Goal: Task Accomplishment & Management: Complete application form

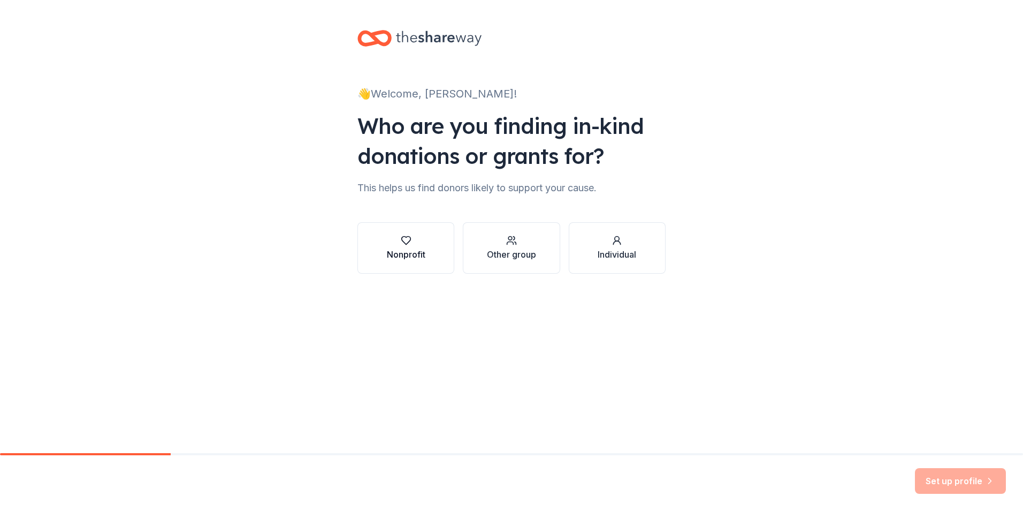
click at [391, 240] on div "button" at bounding box center [406, 240] width 39 height 11
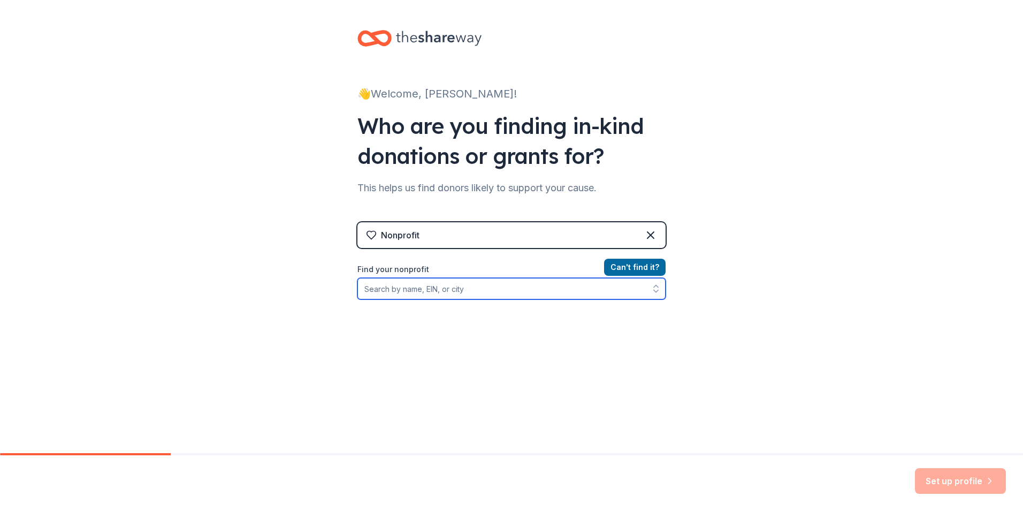
click at [457, 294] on input "Find your nonprofit" at bounding box center [512, 288] width 308 height 21
type input "84-"
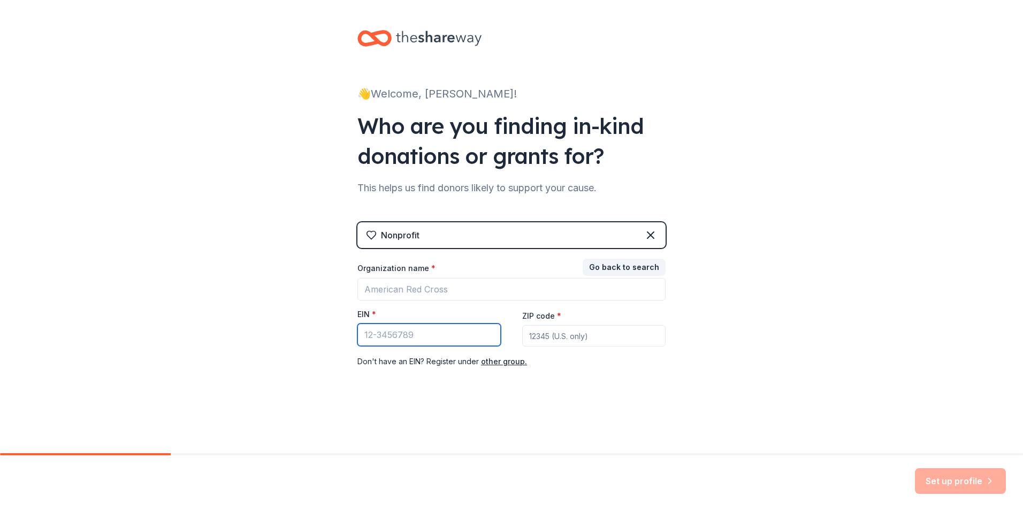
click at [426, 332] on input "EIN *" at bounding box center [429, 334] width 143 height 22
type input "84-3179935"
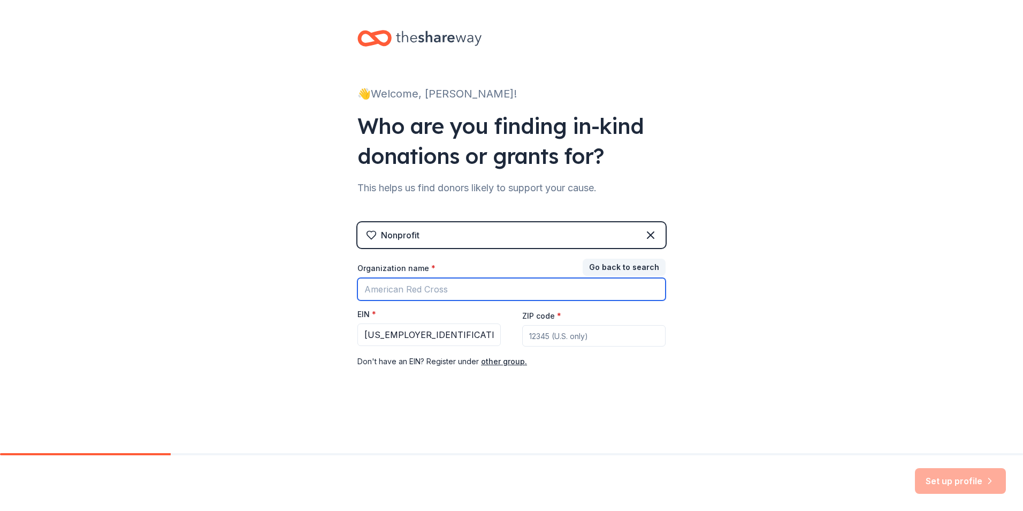
click at [423, 289] on input "Organization name *" at bounding box center [512, 289] width 308 height 22
type input "Dynamic Parents Inc"
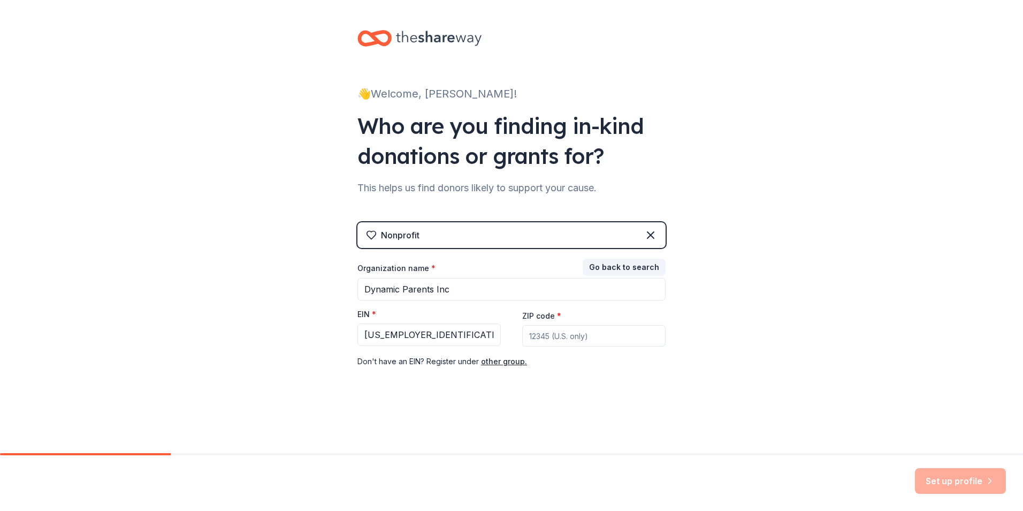
type input "63026"
click at [657, 368] on div "Don ' t have an EIN? Register under other group." at bounding box center [512, 361] width 308 height 13
click at [944, 477] on button "Set up profile" at bounding box center [960, 481] width 91 height 26
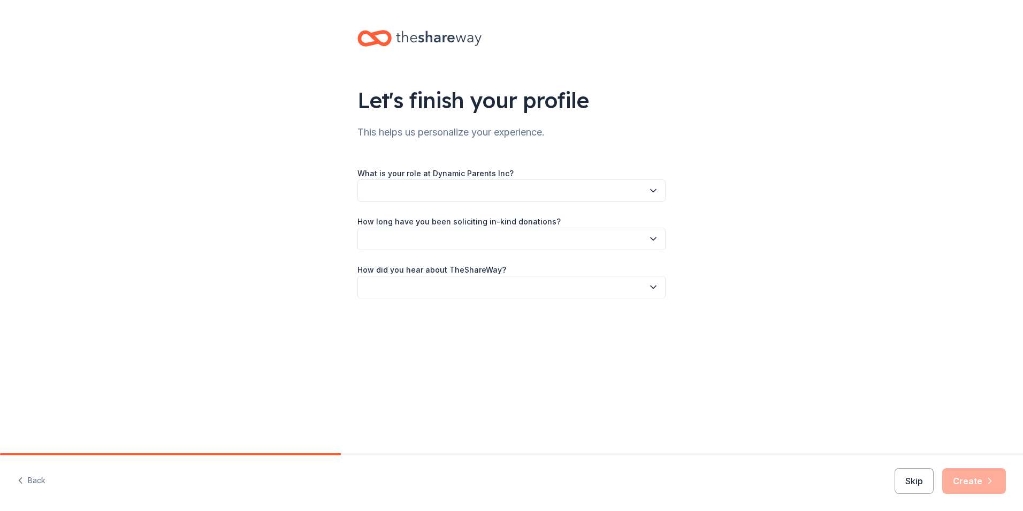
click at [442, 194] on button "button" at bounding box center [512, 190] width 308 height 22
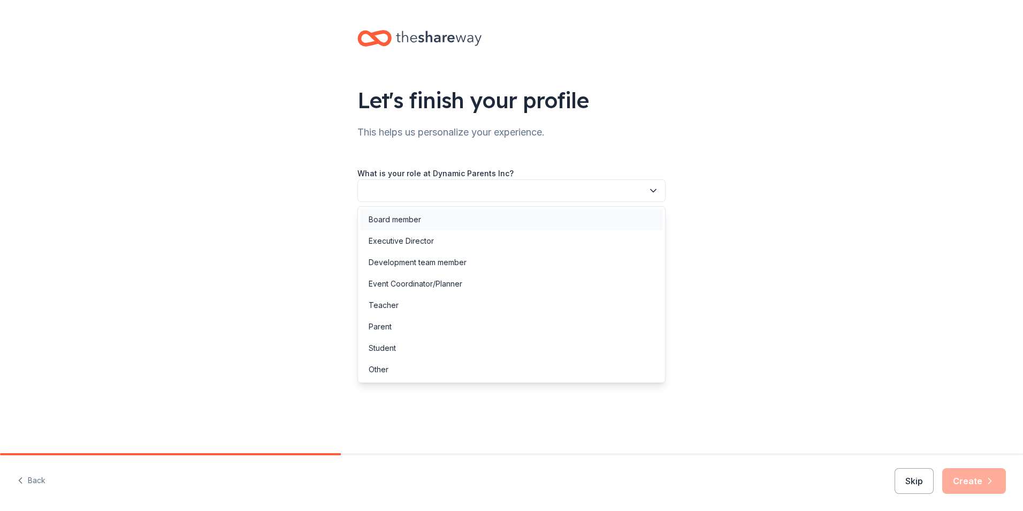
click at [419, 217] on div "Board member" at bounding box center [395, 219] width 52 height 13
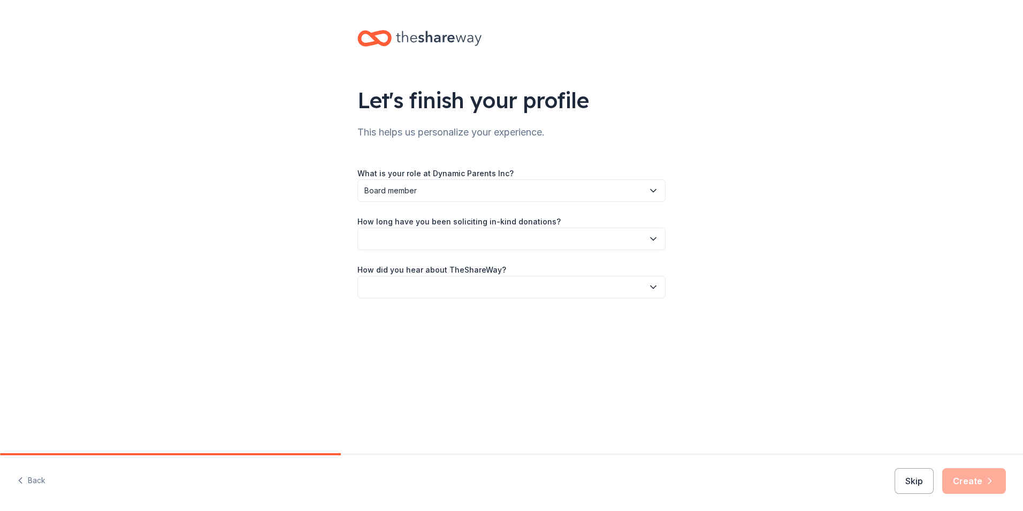
click at [440, 226] on label "How long have you been soliciting in-kind donations?" at bounding box center [459, 221] width 203 height 11
click at [445, 240] on button "button" at bounding box center [512, 238] width 308 height 22
click at [432, 275] on div "This is my first time!" at bounding box center [511, 267] width 303 height 21
click at [432, 275] on div "How did you hear about TheShareWay?" at bounding box center [512, 280] width 308 height 35
click at [432, 285] on button "button" at bounding box center [512, 287] width 308 height 22
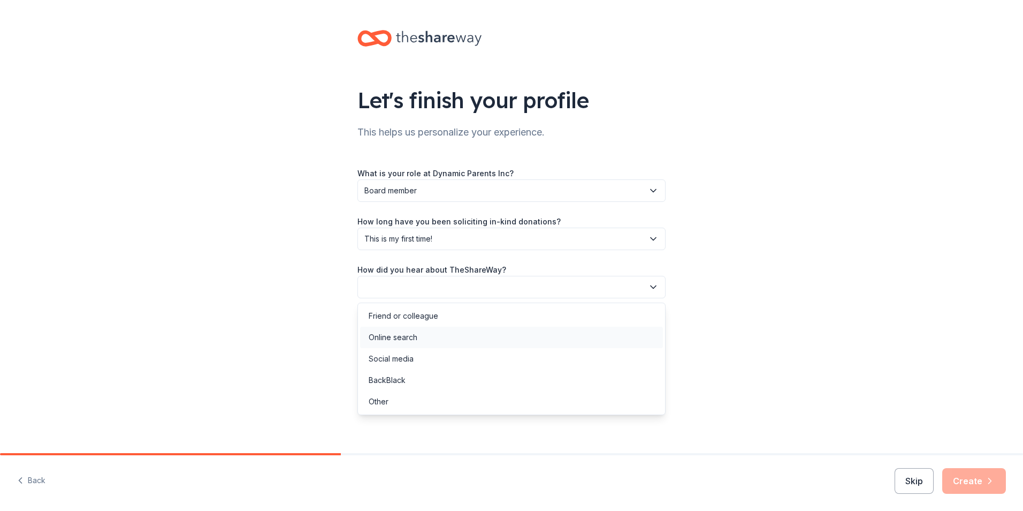
click at [420, 334] on div "Online search" at bounding box center [511, 336] width 303 height 21
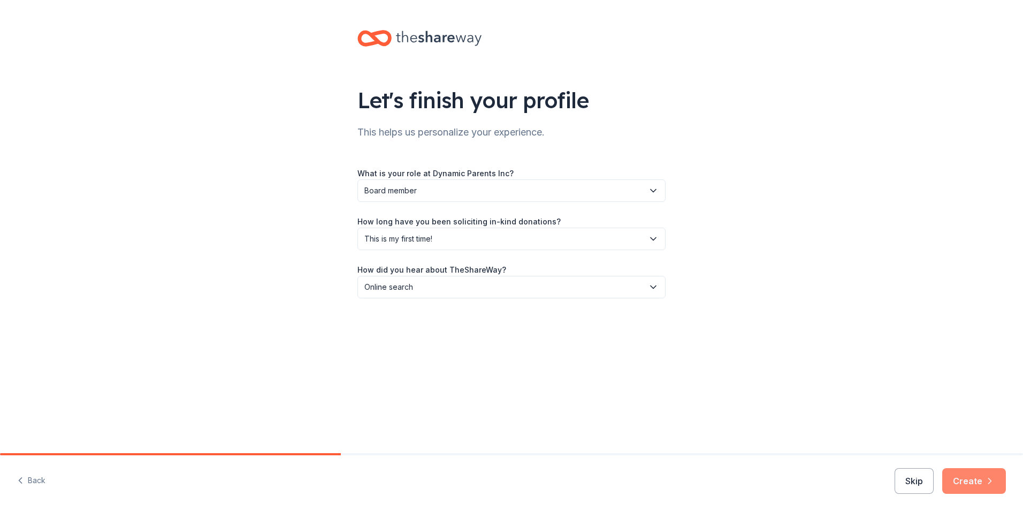
click at [964, 476] on button "Create" at bounding box center [974, 481] width 64 height 26
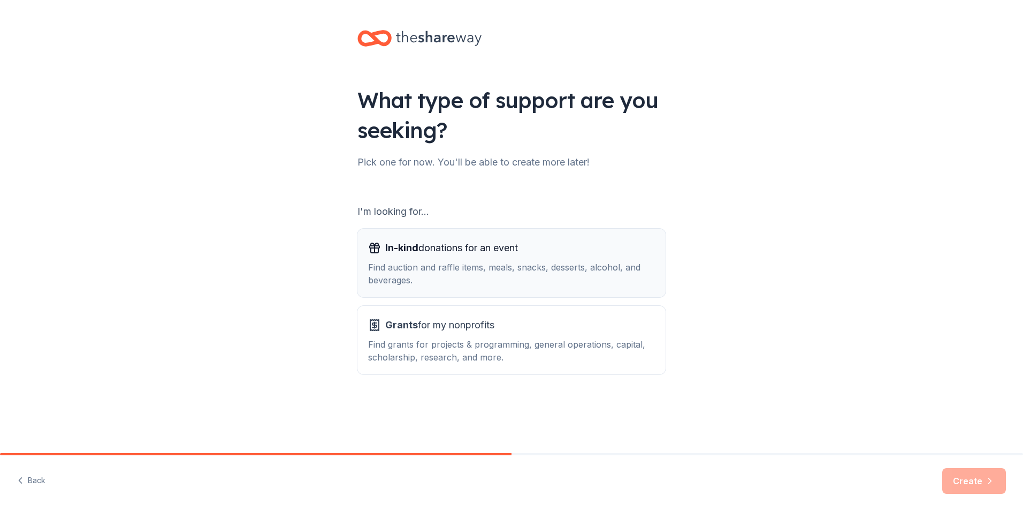
click at [425, 255] on span "In-kind donations for an event" at bounding box center [451, 247] width 133 height 17
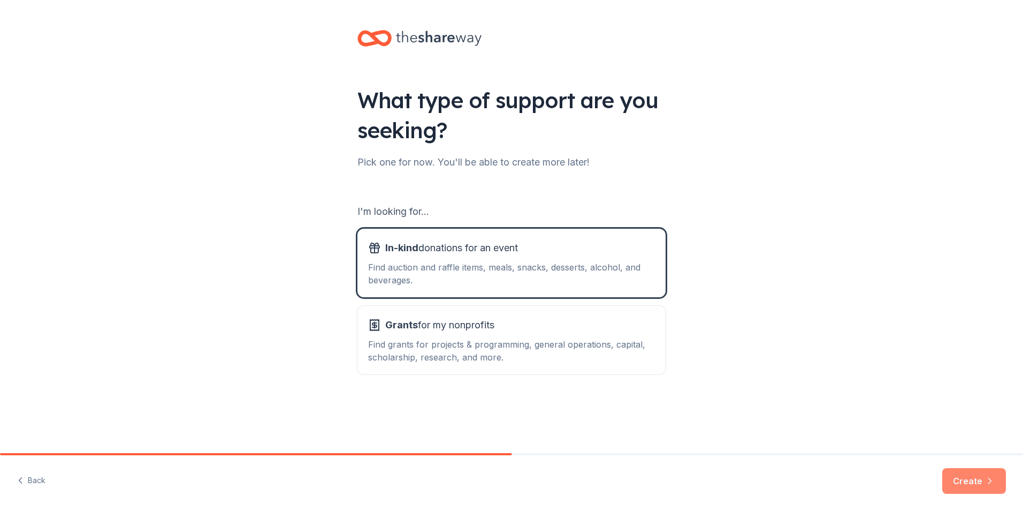
click at [971, 488] on button "Create" at bounding box center [974, 481] width 64 height 26
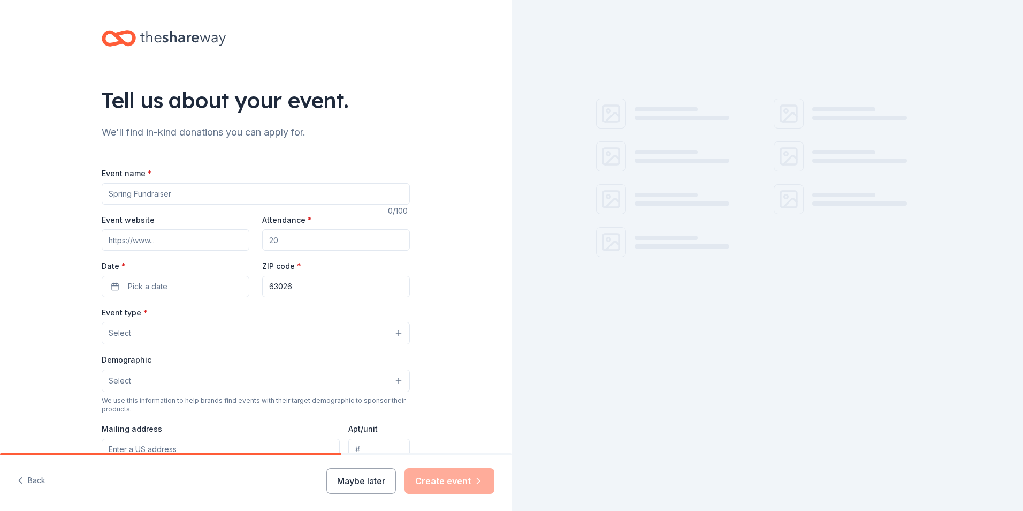
click at [158, 185] on input "Event name *" at bounding box center [256, 193] width 308 height 21
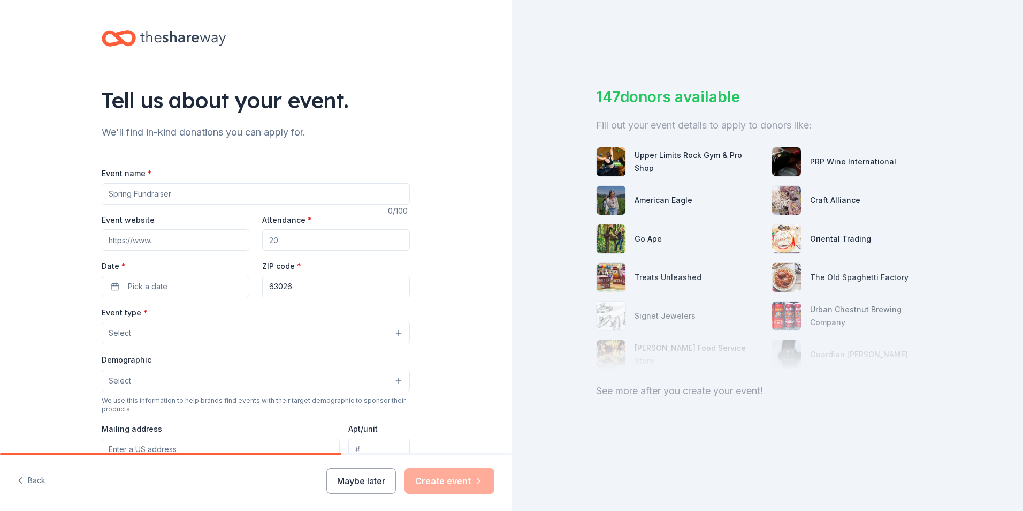
click at [176, 198] on input "Event name *" at bounding box center [256, 193] width 308 height 21
type input "3rd Annual Trivia Night and Silent Auction"
click at [286, 242] on input "Attendance *" at bounding box center [336, 239] width 148 height 21
type input "240"
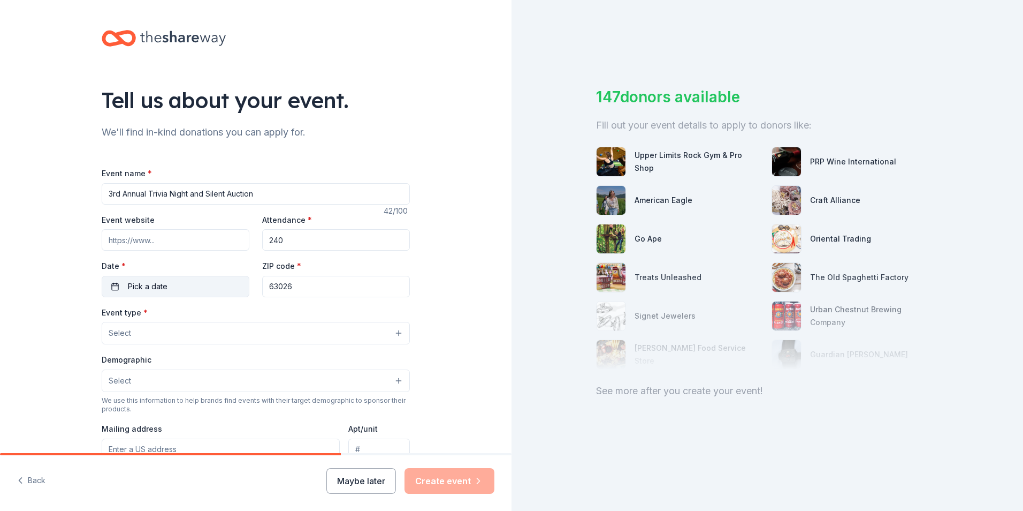
click at [227, 282] on button "Pick a date" at bounding box center [176, 286] width 148 height 21
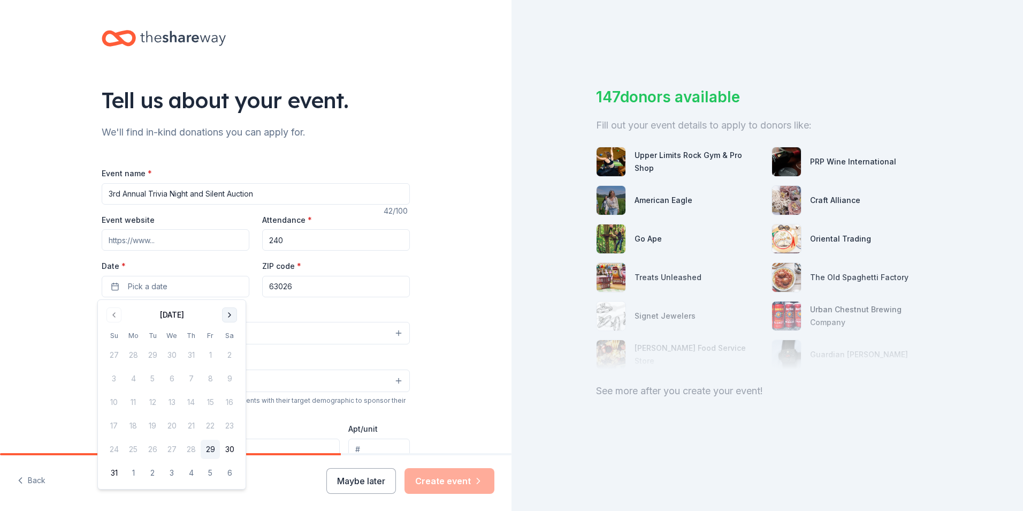
click at [231, 322] on button "Go to next month" at bounding box center [229, 314] width 15 height 15
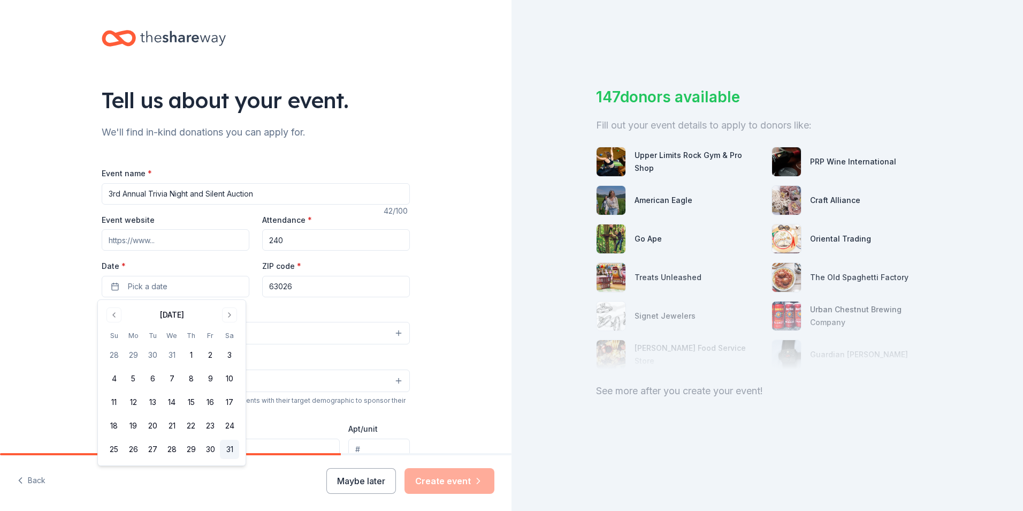
click at [232, 443] on button "31" at bounding box center [229, 448] width 19 height 19
click at [300, 309] on div "Event type * Select" at bounding box center [256, 325] width 308 height 39
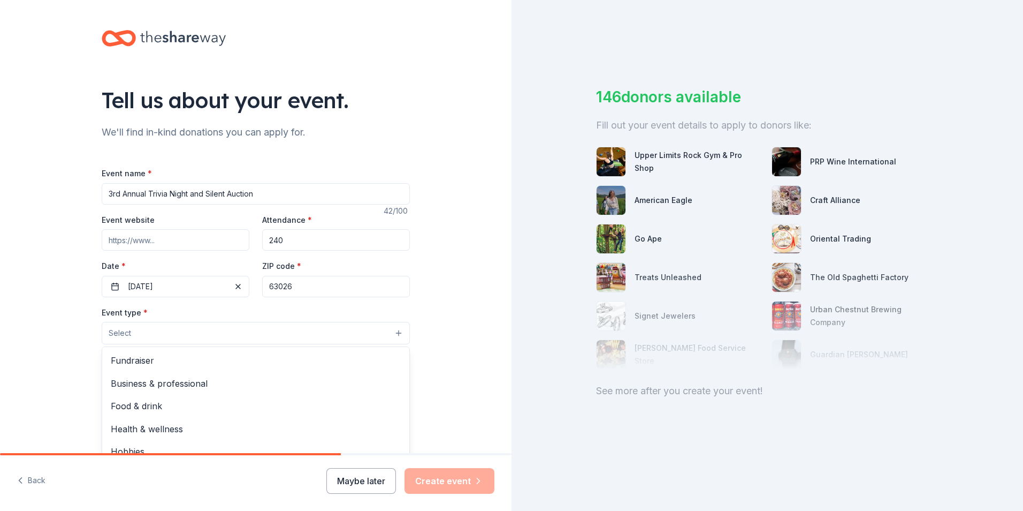
click at [196, 329] on button "Select" at bounding box center [256, 333] width 308 height 22
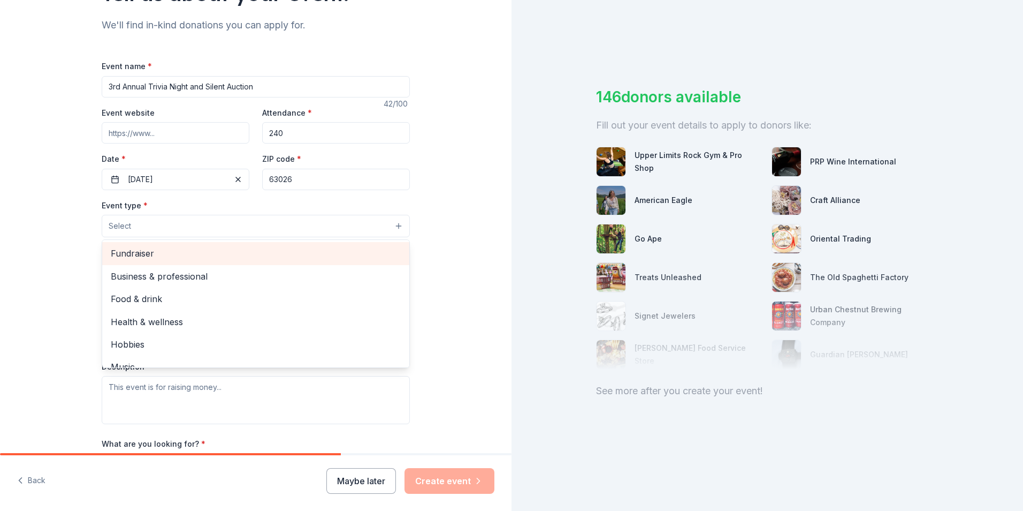
click at [158, 256] on span "Fundraiser" at bounding box center [256, 253] width 290 height 14
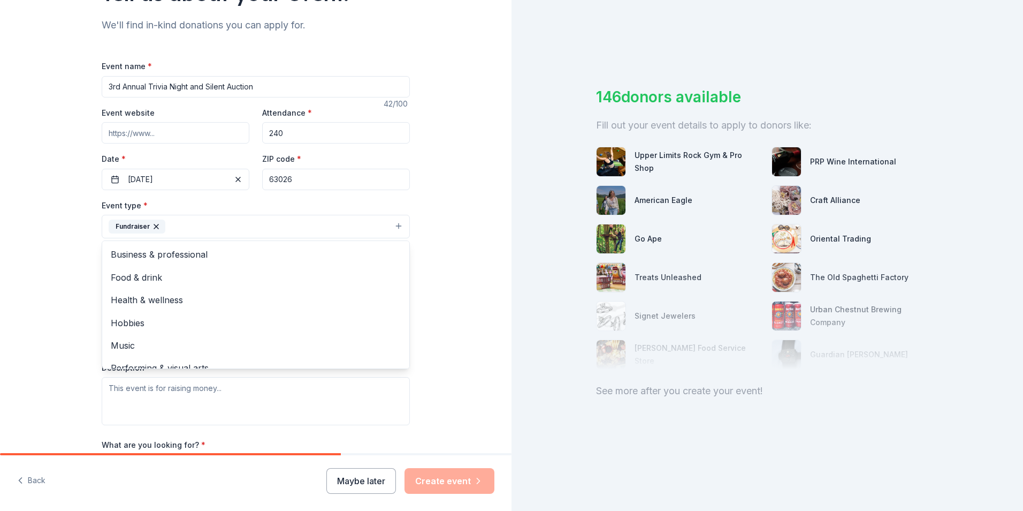
click at [439, 225] on div "Tell us about your event. We'll find in-kind donations you can apply for. Event…" at bounding box center [256, 249] width 512 height 713
click at [353, 228] on button "Fundraiser" at bounding box center [256, 227] width 308 height 24
click at [455, 237] on div "Tell us about your event. We'll find in-kind donations you can apply for. Event…" at bounding box center [256, 249] width 512 height 713
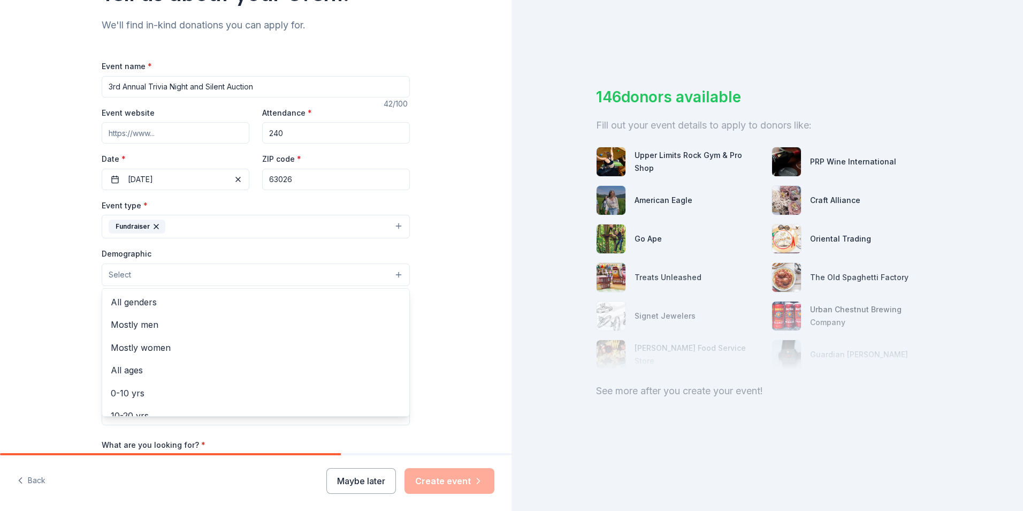
click at [240, 276] on button "Select" at bounding box center [256, 274] width 308 height 22
click at [213, 295] on span "All genders" at bounding box center [256, 302] width 290 height 14
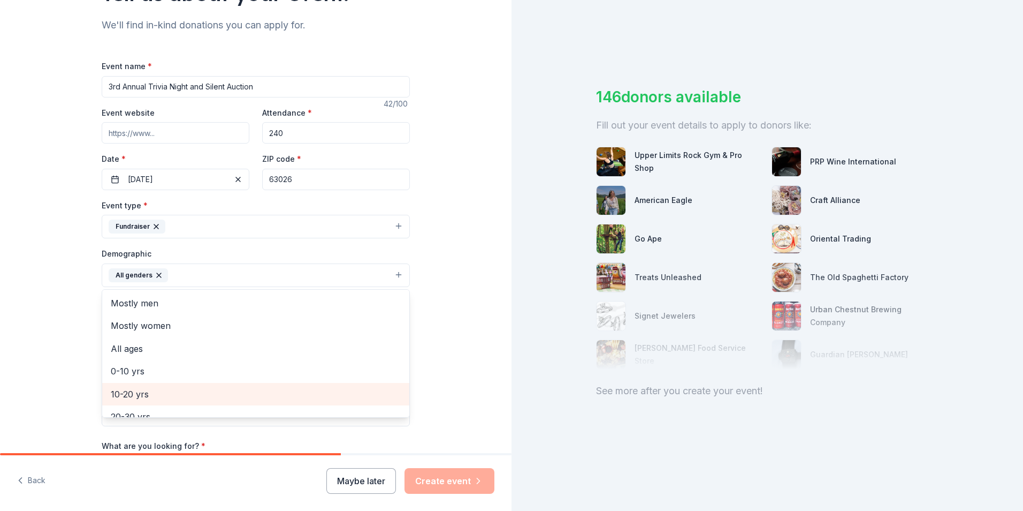
scroll to position [54, 0]
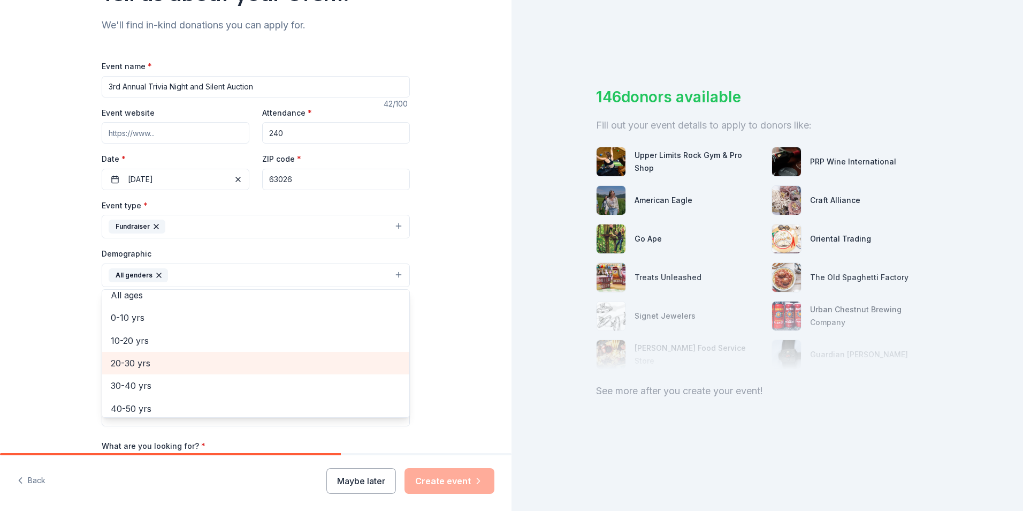
click at [172, 366] on span "20-30 yrs" at bounding box center [256, 363] width 290 height 14
click at [172, 366] on span "30-40 yrs" at bounding box center [256, 363] width 290 height 14
click at [172, 366] on span "40-50 yrs" at bounding box center [256, 363] width 290 height 14
click at [172, 366] on span "50-60 yrs" at bounding box center [256, 363] width 290 height 14
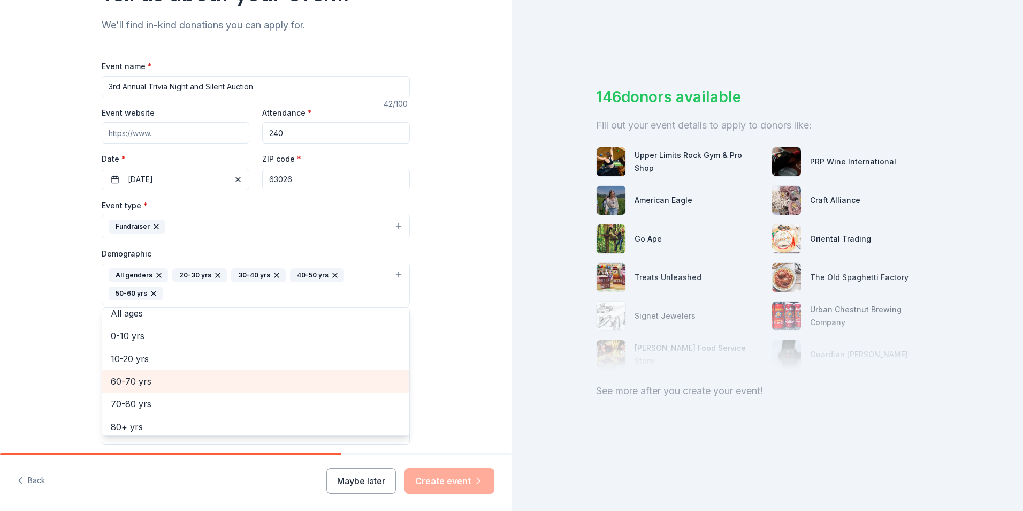
click at [170, 385] on span "60-70 yrs" at bounding box center [256, 381] width 290 height 14
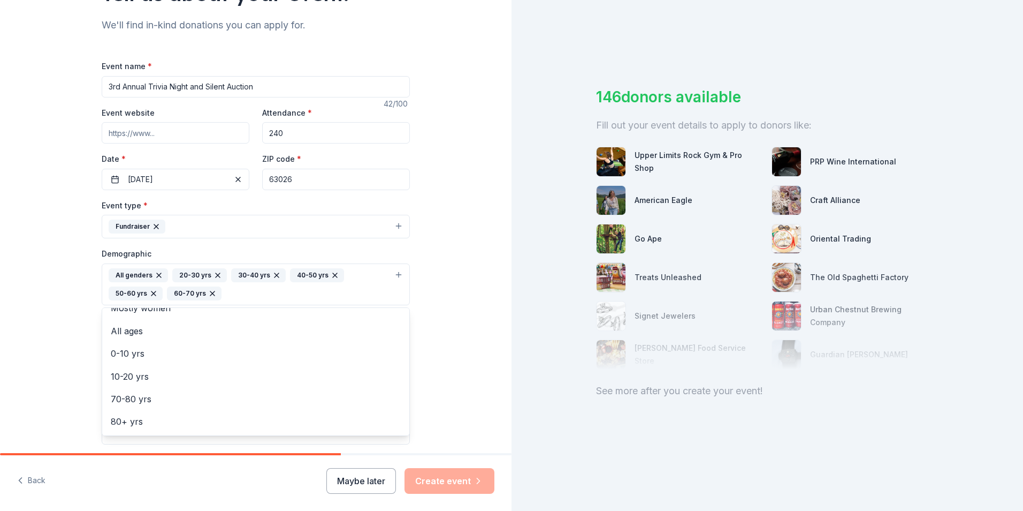
click at [436, 356] on div "Tell us about your event. We'll find in-kind donations you can apply for. Event…" at bounding box center [256, 259] width 512 height 733
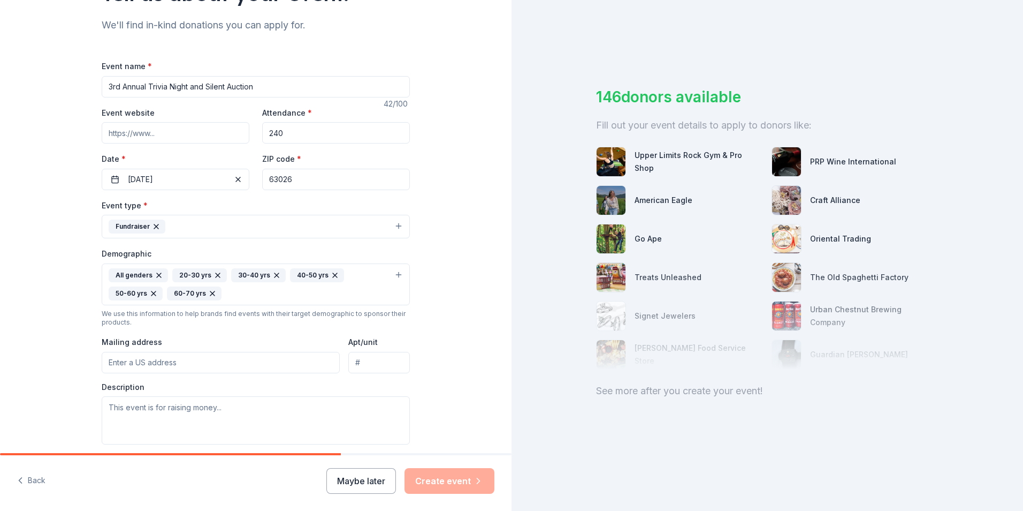
click at [203, 363] on input "Mailing address" at bounding box center [221, 362] width 238 height 21
type input "P.O. Box 1693"
type input "Fenton MO 63026"
click at [366, 362] on input "Fenton MO 63026" at bounding box center [379, 362] width 62 height 21
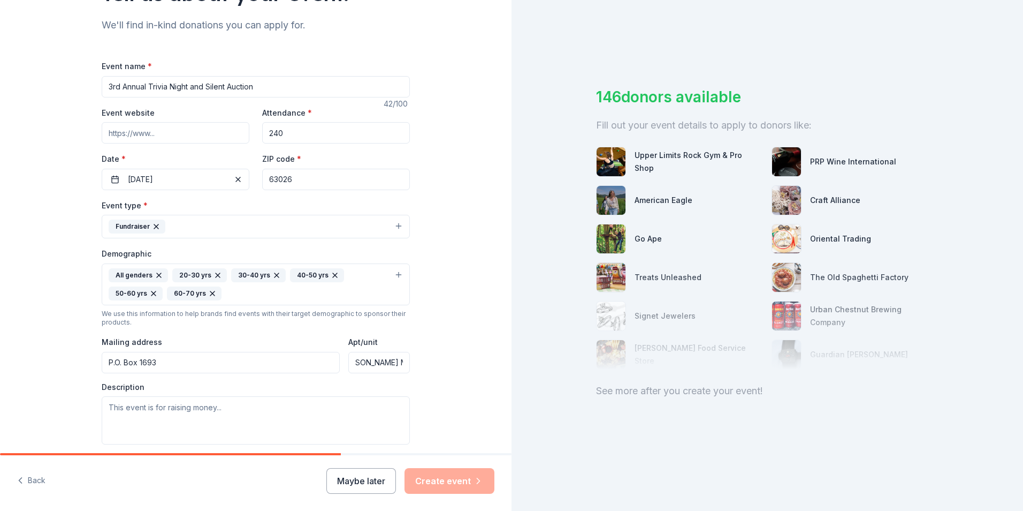
drag, startPoint x: 351, startPoint y: 359, endPoint x: 469, endPoint y: 362, distance: 118.9
click at [469, 362] on div "Tell us about your event. We'll find in-kind donations you can apply for. Event…" at bounding box center [256, 259] width 512 height 733
click at [200, 370] on input "P.O. Box 1693" at bounding box center [221, 362] width 238 height 21
paste input "Fenton MO 63026"
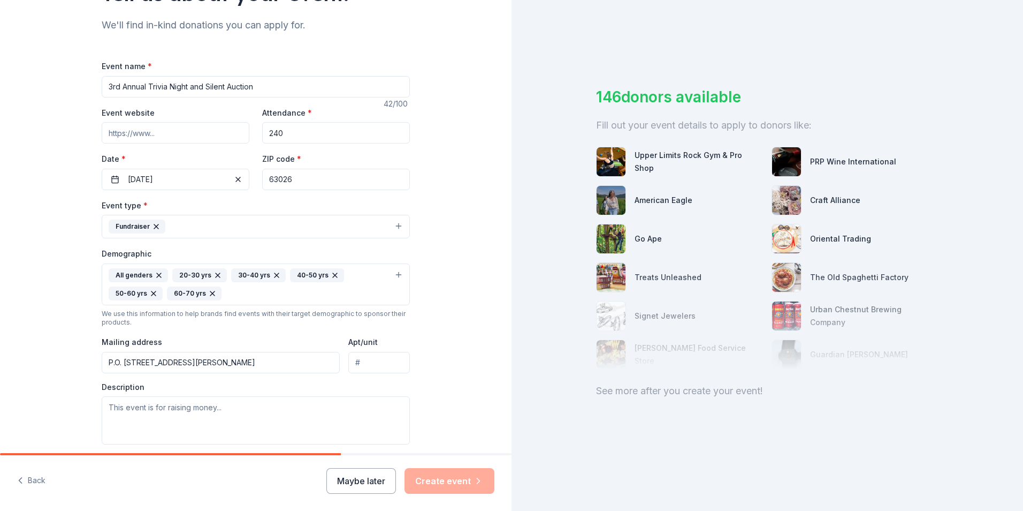
type input "P.O. Box 1693 Fenton MO 63026"
click at [462, 373] on div "Tell us about your event. We'll find in-kind donations you can apply for. Event…" at bounding box center [256, 259] width 512 height 733
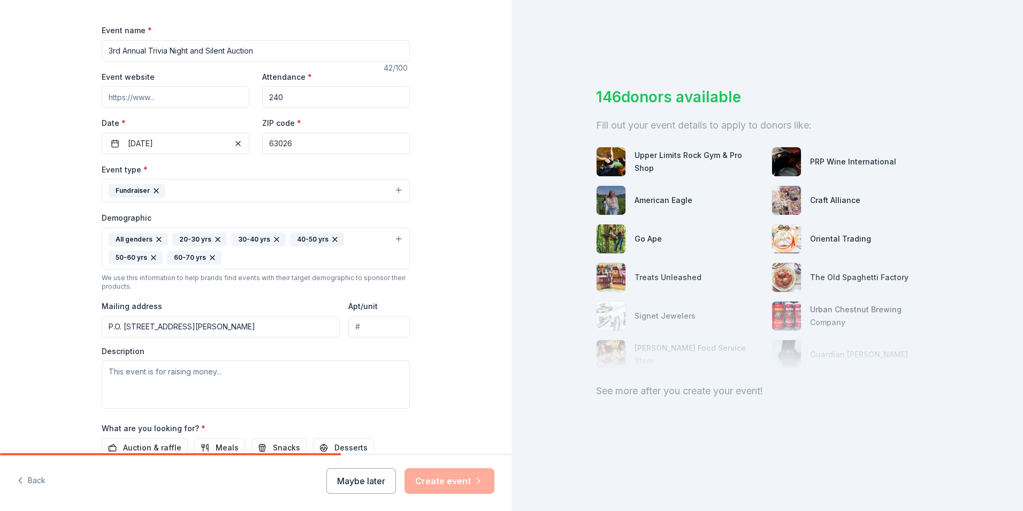
scroll to position [161, 0]
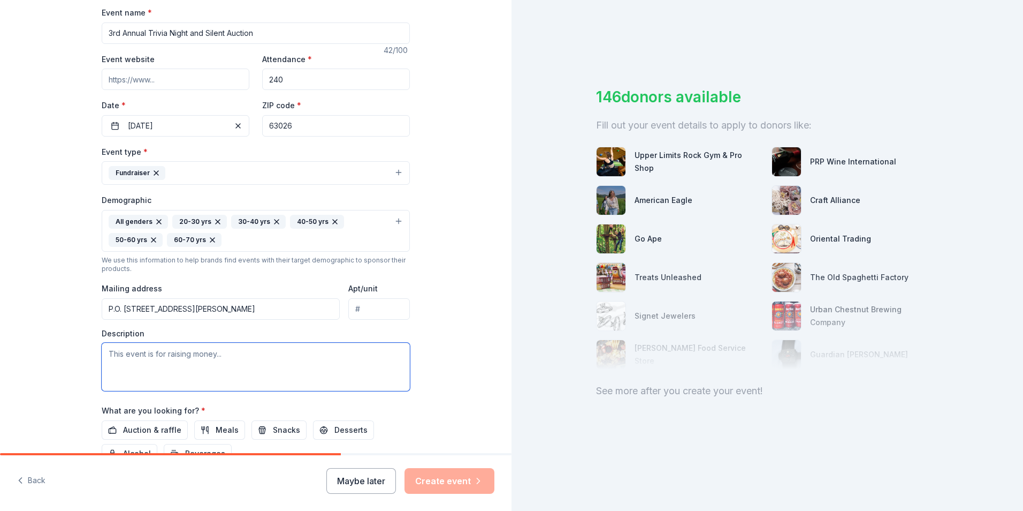
click at [277, 355] on textarea at bounding box center [256, 367] width 308 height 48
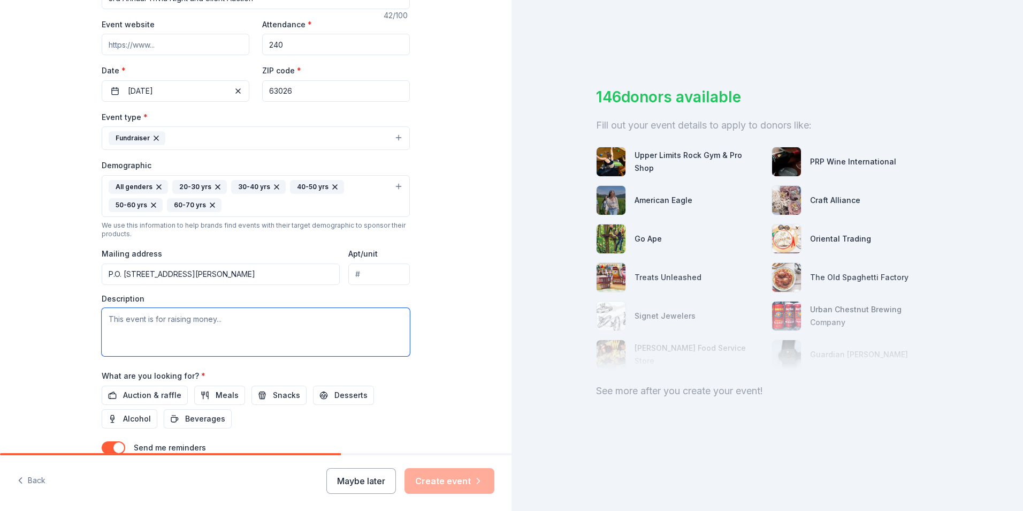
scroll to position [214, 0]
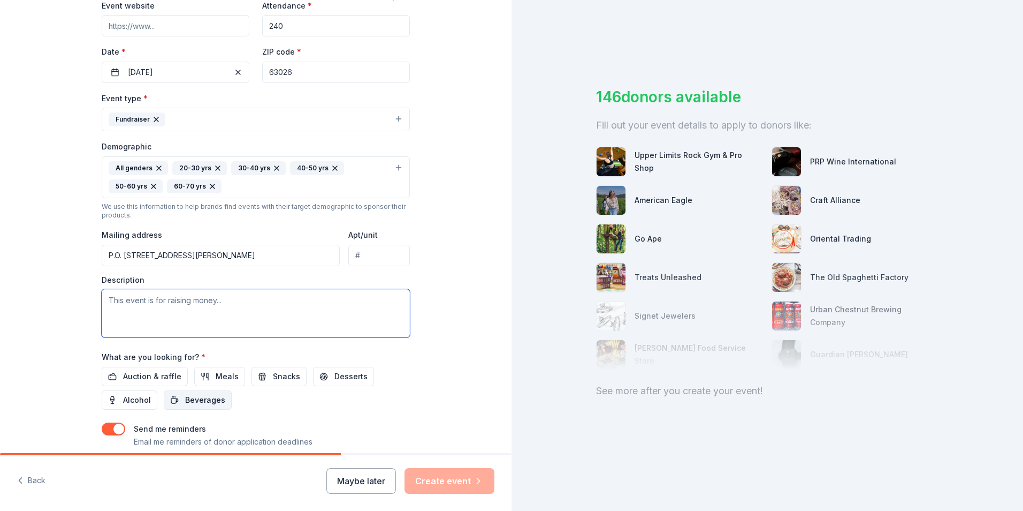
paste textarea "Dynamic Parents, Inc. is thrilled to host our 3rd Annual “Diamonds in the Rough…"
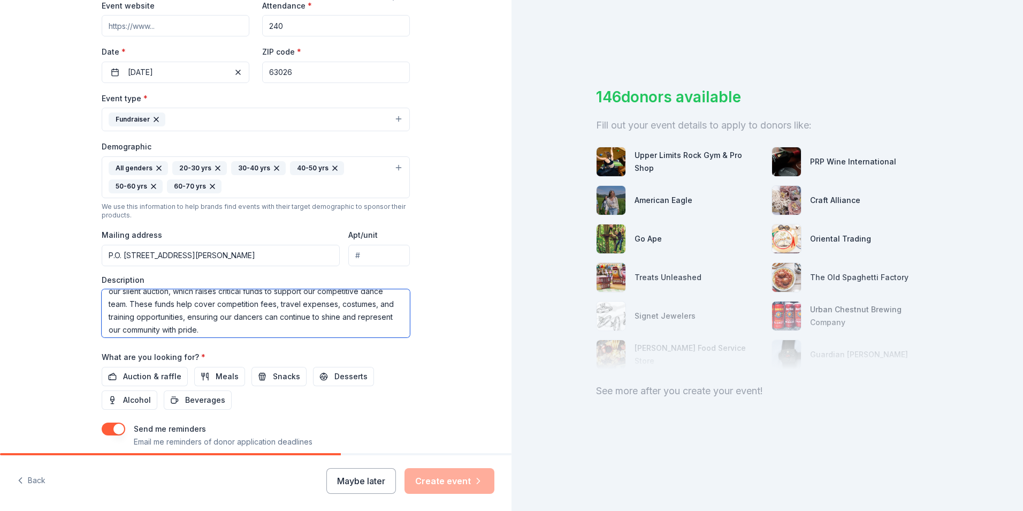
scroll to position [54, 0]
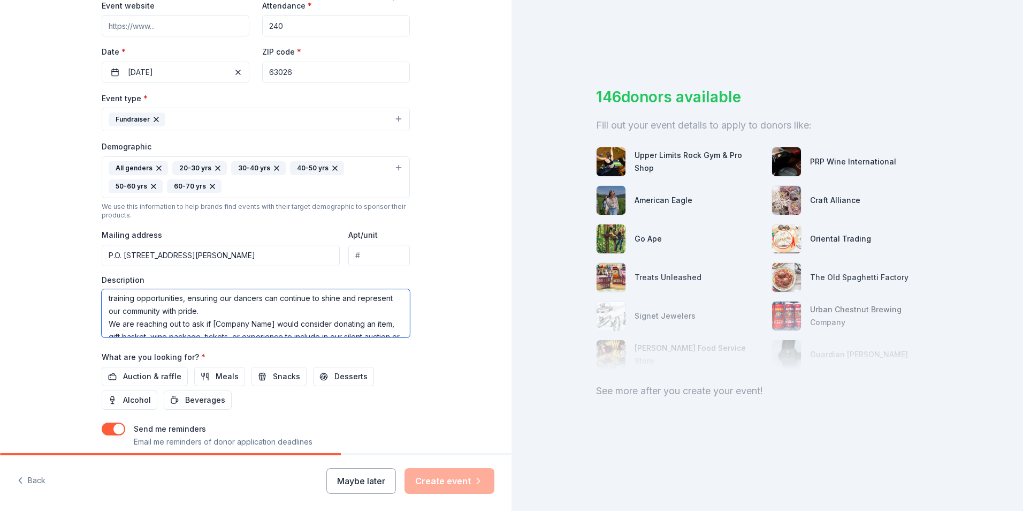
drag, startPoint x: 270, startPoint y: 324, endPoint x: 209, endPoint y: 322, distance: 60.5
click at [209, 322] on textarea "Dynamic Parents, Inc. is thrilled to host our 3rd Annual “Diamonds in the Rough…" at bounding box center [256, 313] width 308 height 48
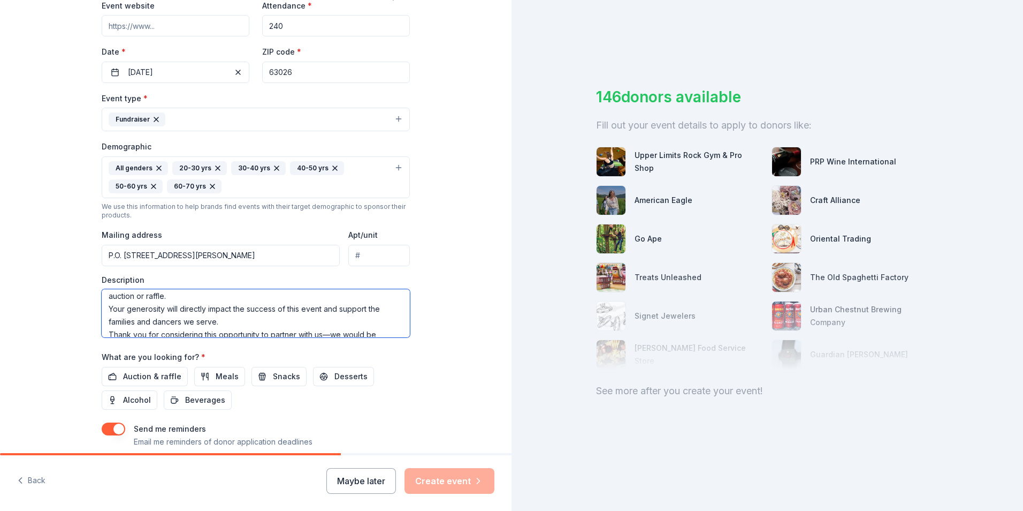
scroll to position [128, 0]
type textarea "Dynamic Parents, Inc. is thrilled to host our 3rd Annual “Diamonds in the Rough…"
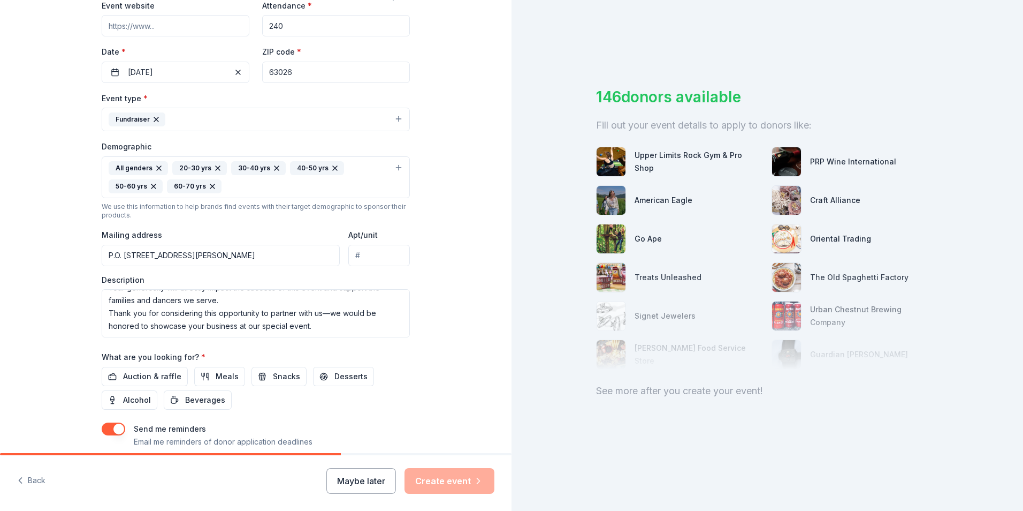
click at [412, 393] on div "Tell us about your event. We'll find in-kind donations you can apply for. Event…" at bounding box center [256, 152] width 343 height 733
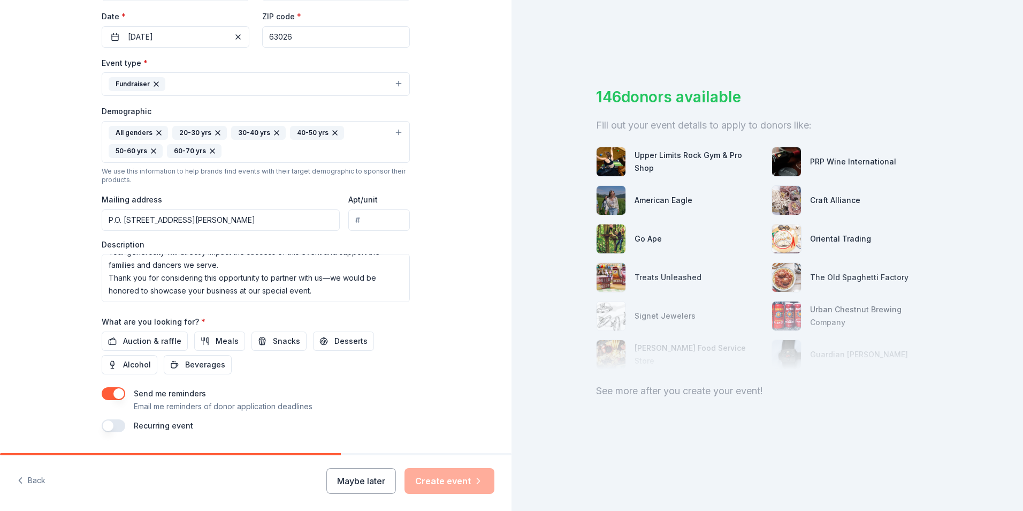
scroll to position [268, 0]
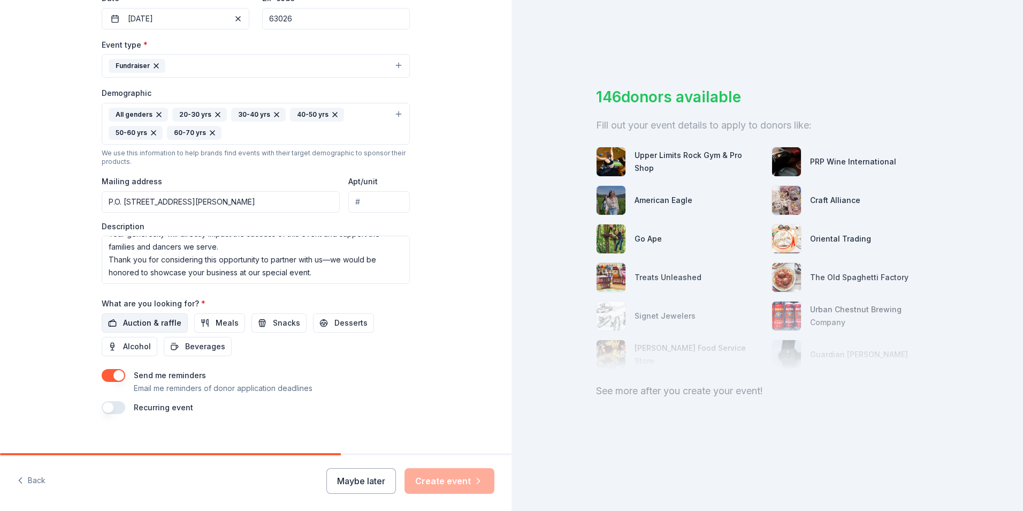
click at [140, 320] on span "Auction & raffle" at bounding box center [152, 322] width 58 height 13
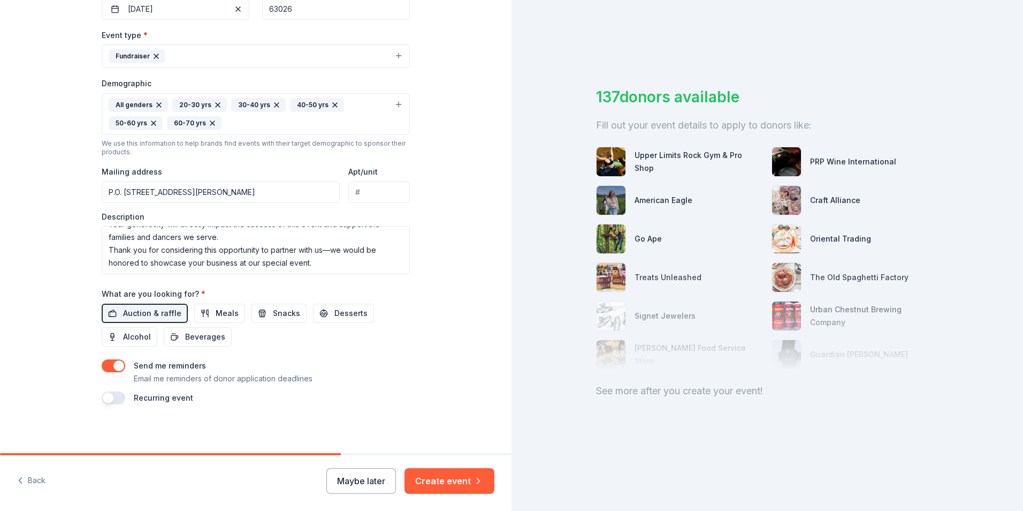
scroll to position [280, 0]
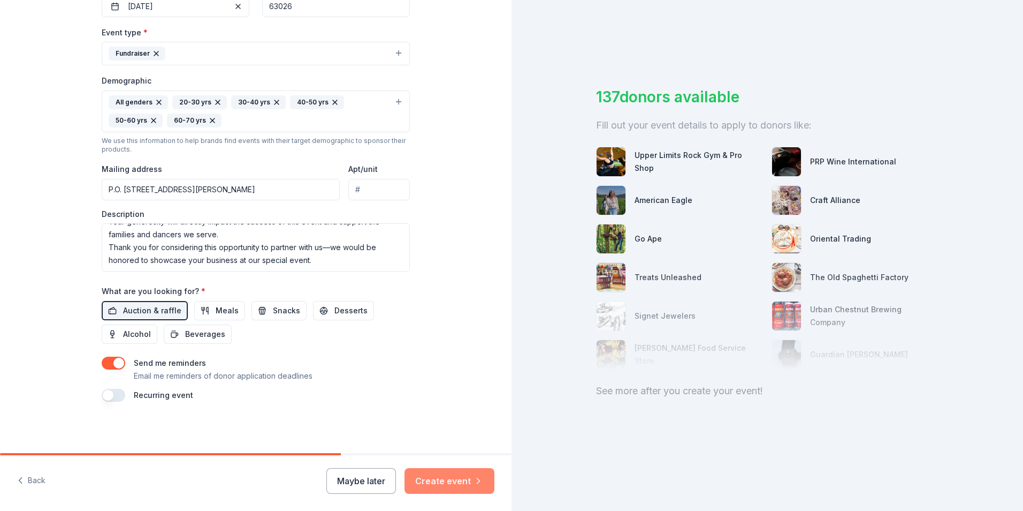
click at [473, 488] on button "Create event" at bounding box center [450, 481] width 90 height 26
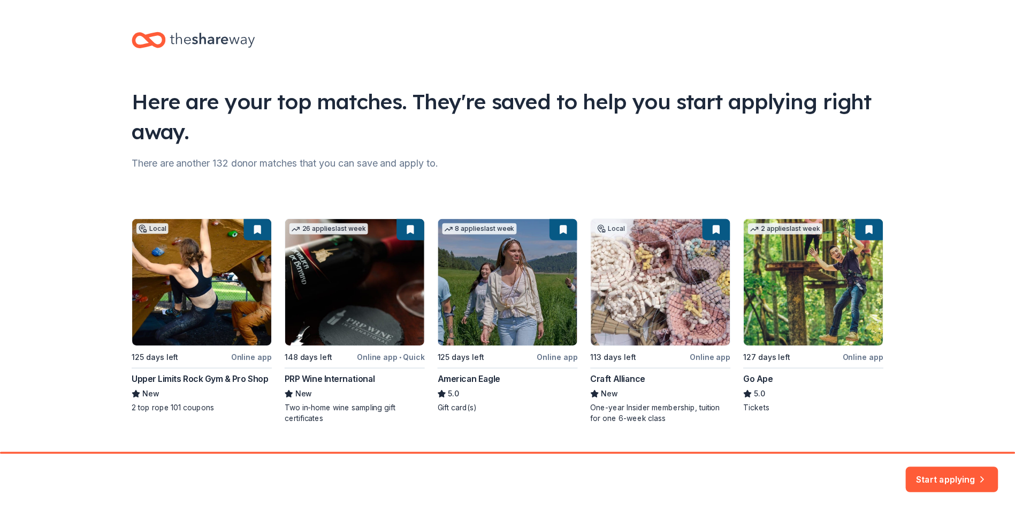
scroll to position [23, 0]
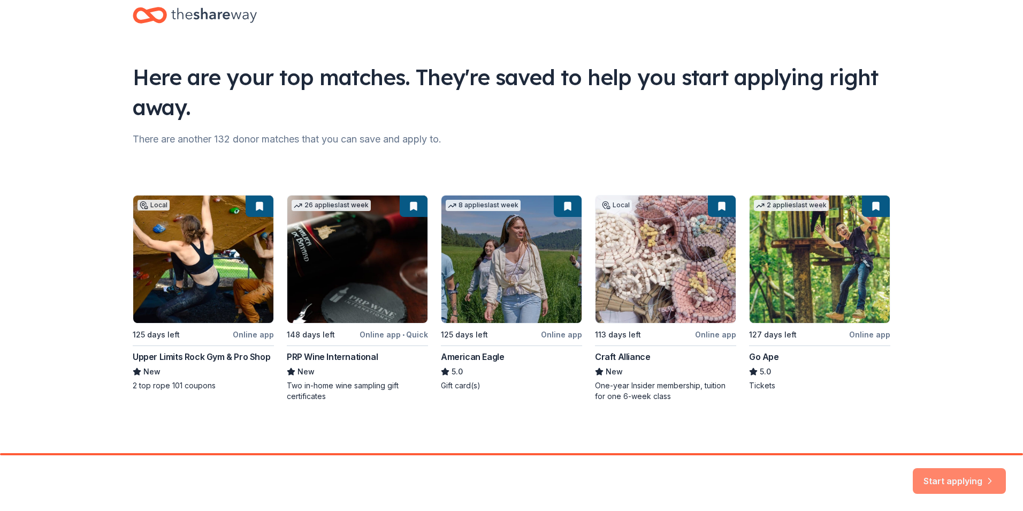
click at [944, 476] on button "Start applying" at bounding box center [959, 474] width 93 height 26
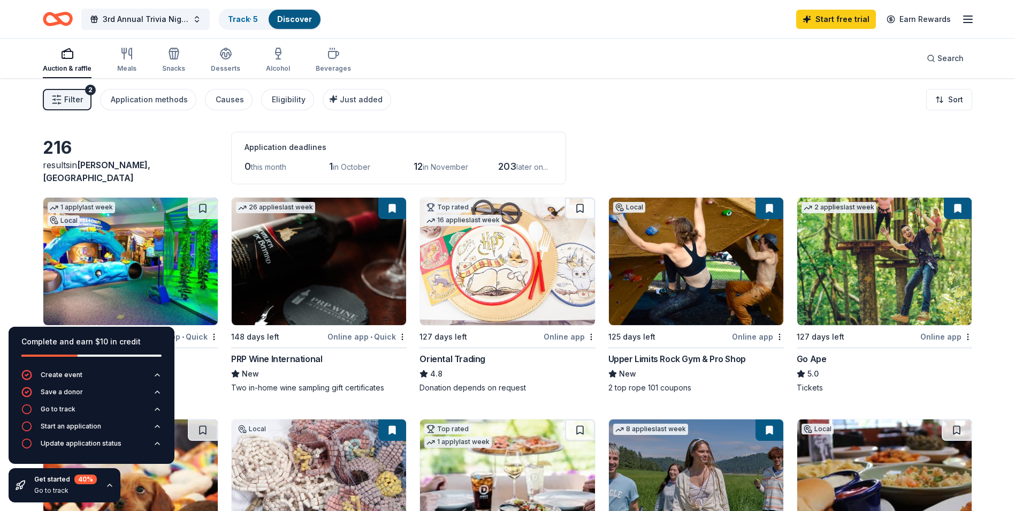
click at [156, 134] on div "216 results in Fenton, MO Application deadlines 0 this month 1 in October 12 in…" at bounding box center [508, 158] width 930 height 52
click at [112, 136] on div "216 results in Fenton, MO Application deadlines 0 this month 1 in October 12 in…" at bounding box center [508, 158] width 930 height 52
click at [110, 489] on icon "button" at bounding box center [109, 485] width 9 height 9
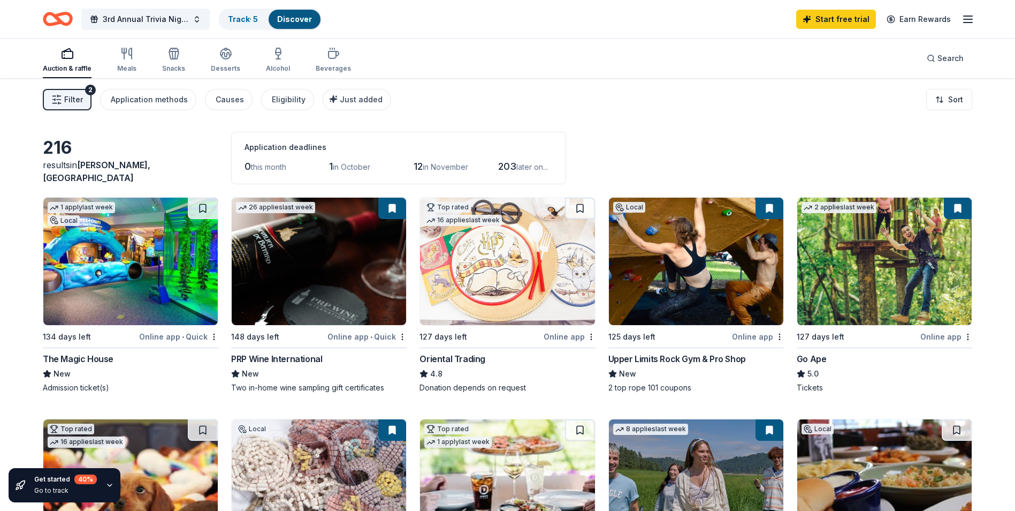
click at [64, 351] on div "1 apply last week Local 134 days left Online app • Quick The Magic House New Ad…" at bounding box center [131, 295] width 176 height 196
click at [317, 336] on div "148 days left" at bounding box center [278, 336] width 94 height 13
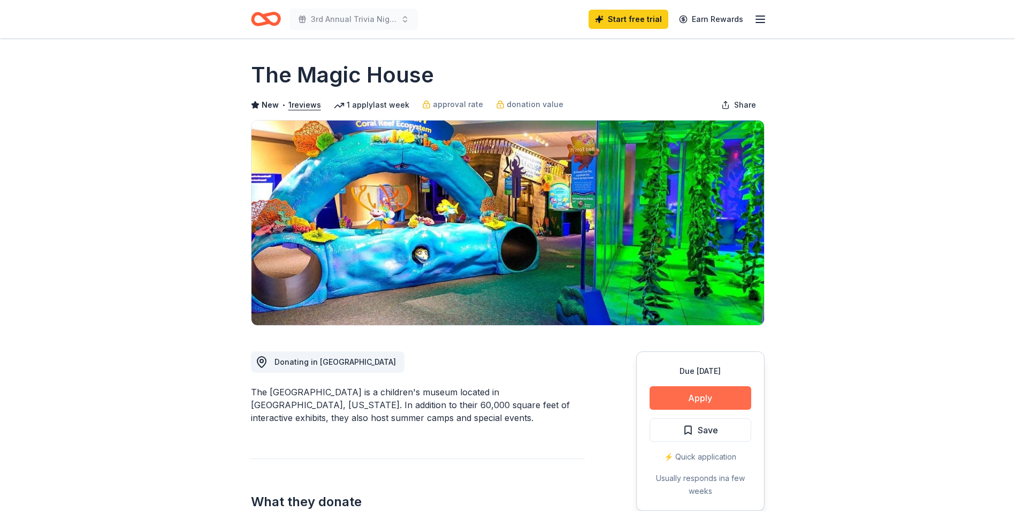
click at [683, 393] on button "Apply" at bounding box center [701, 398] width 102 height 24
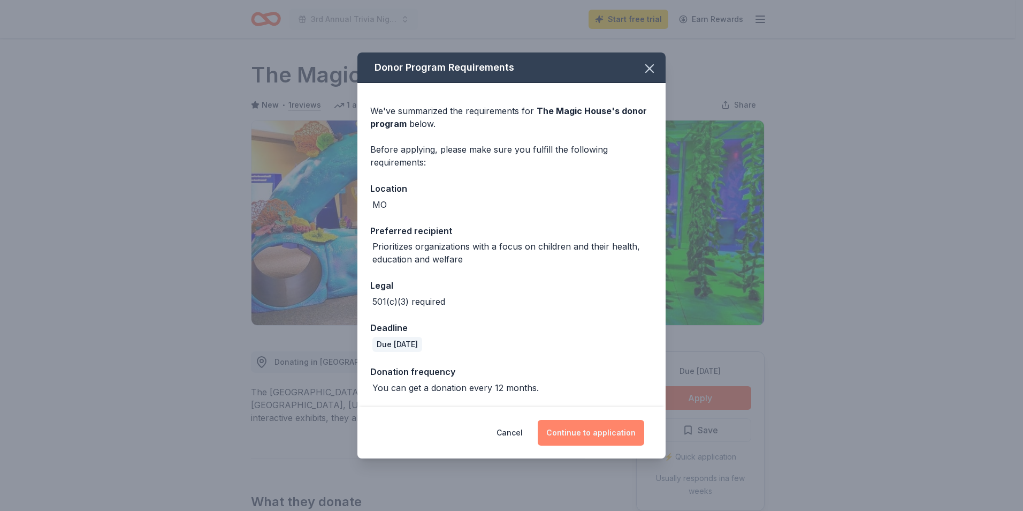
click at [582, 438] on button "Continue to application" at bounding box center [591, 433] width 107 height 26
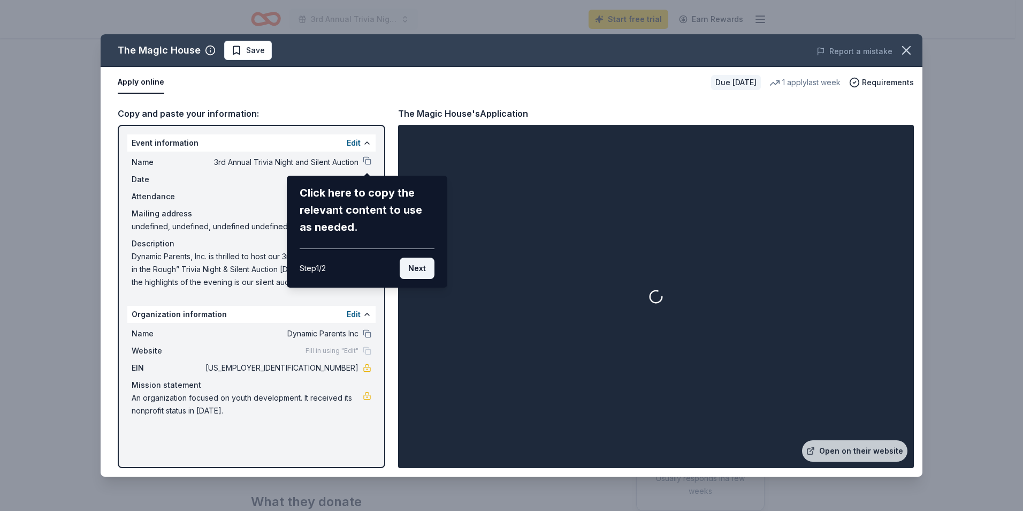
click at [414, 270] on button "Next" at bounding box center [417, 267] width 35 height 21
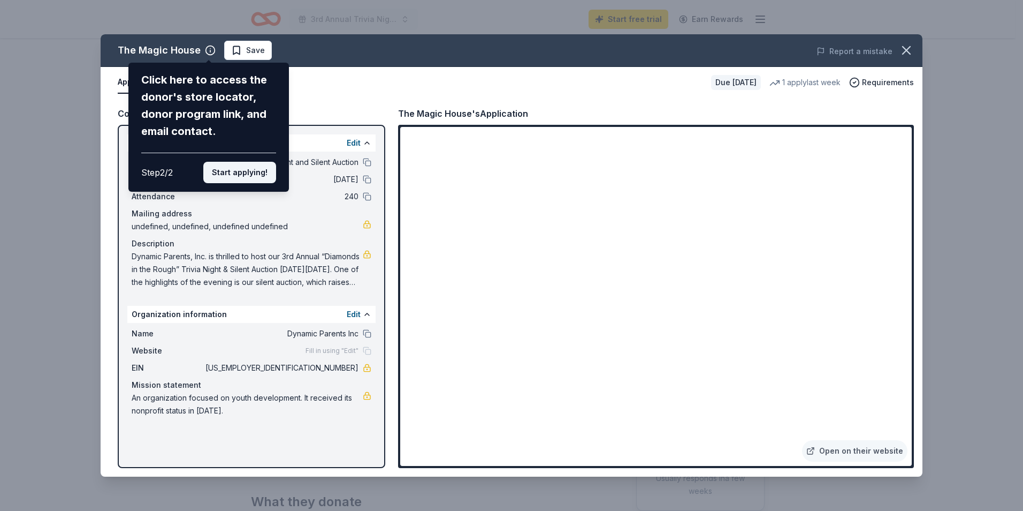
click at [256, 174] on button "Start applying!" at bounding box center [239, 172] width 73 height 21
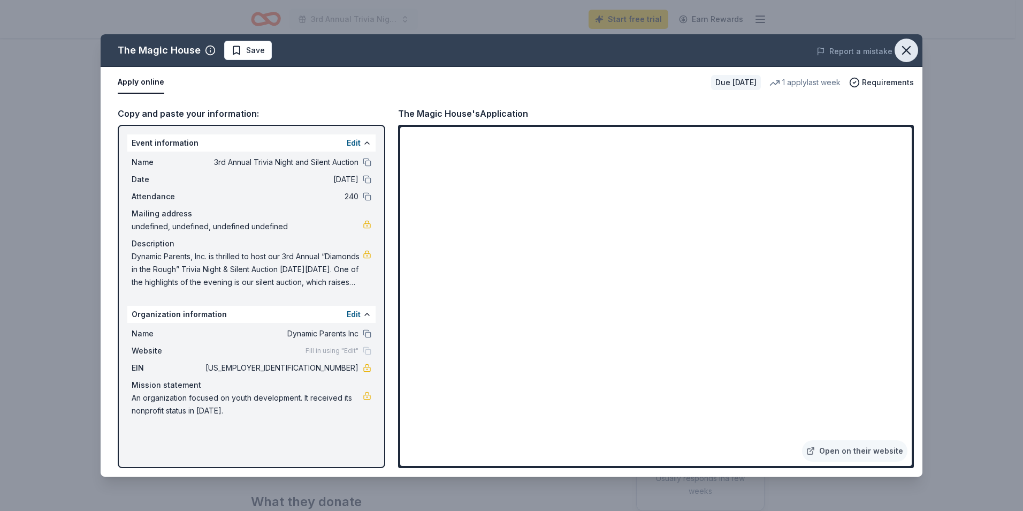
click at [905, 52] on icon "button" at bounding box center [906, 50] width 7 height 7
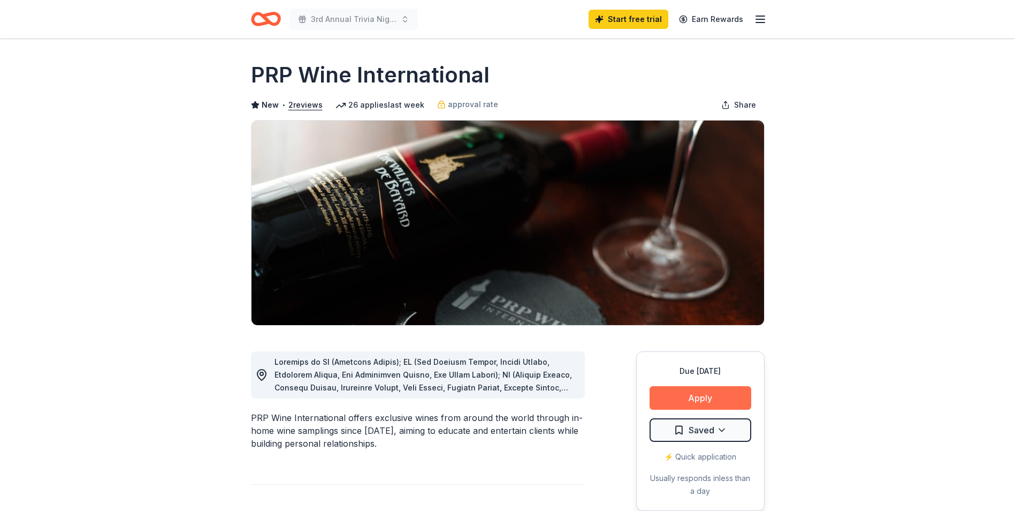
click at [713, 397] on button "Apply" at bounding box center [701, 398] width 102 height 24
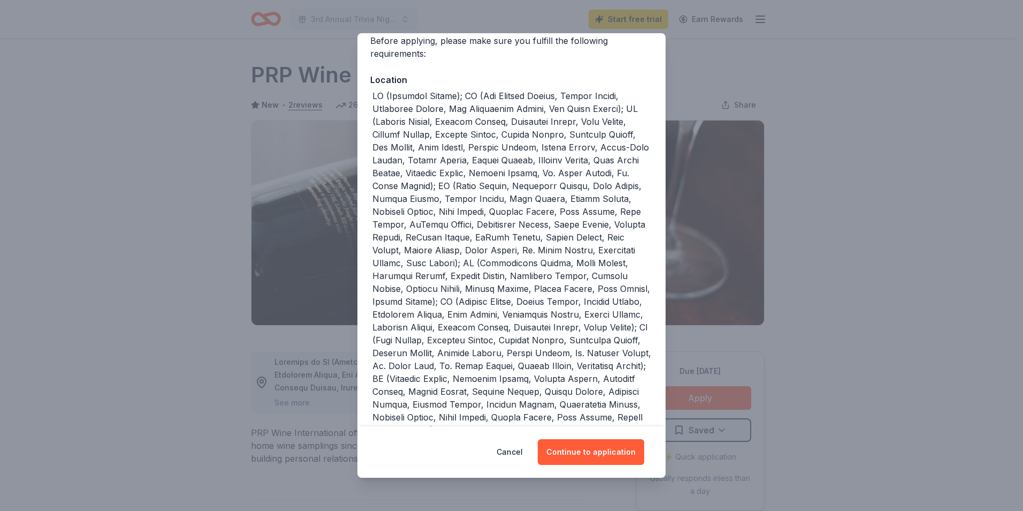
scroll to position [107, 0]
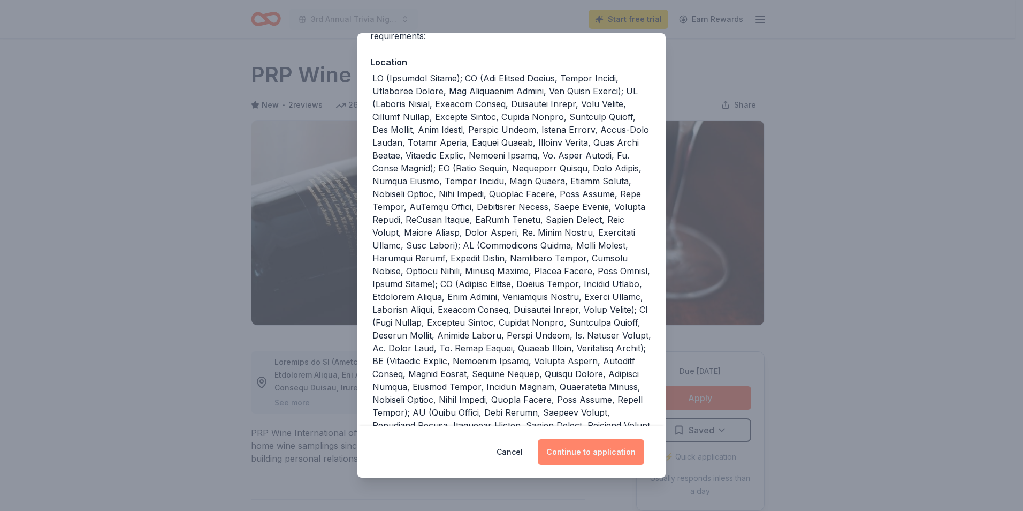
click at [578, 448] on button "Continue to application" at bounding box center [591, 452] width 107 height 26
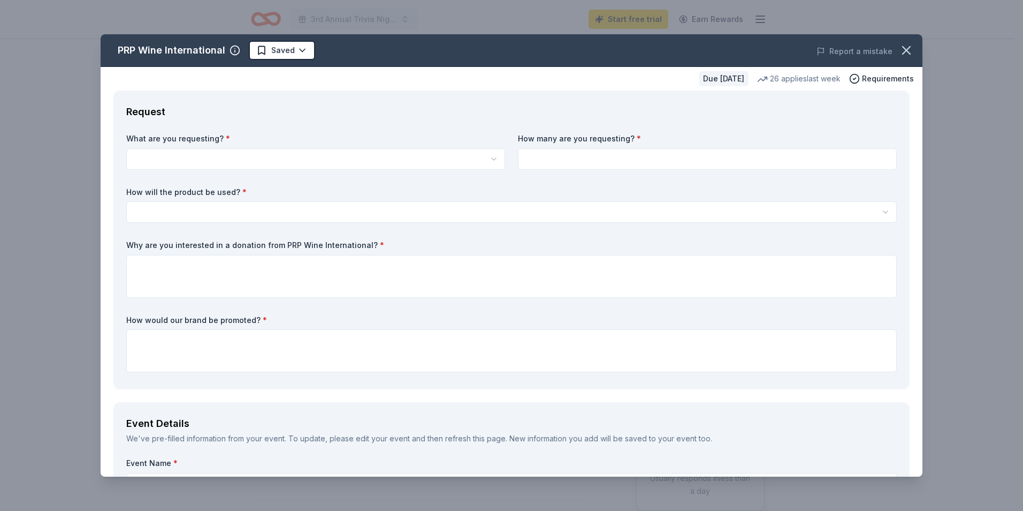
click at [246, 165] on html "3rd Annual Trivia Night and Silent Auction Start free trial Earn Rewards Due [D…" at bounding box center [511, 255] width 1023 height 511
select select "Two in-home wine sampling gift certificates"
click at [638, 163] on input at bounding box center [707, 158] width 379 height 21
click at [610, 152] on input at bounding box center [707, 158] width 379 height 21
type input "1"
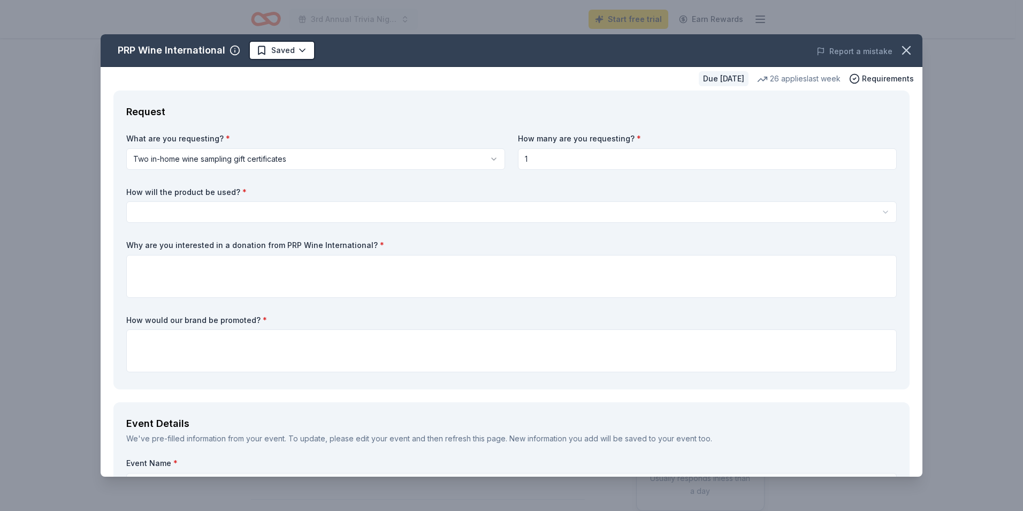
click at [327, 217] on html "3rd Annual Trivia Night and Silent Auction Start free trial Earn Rewards Due [D…" at bounding box center [511, 255] width 1023 height 511
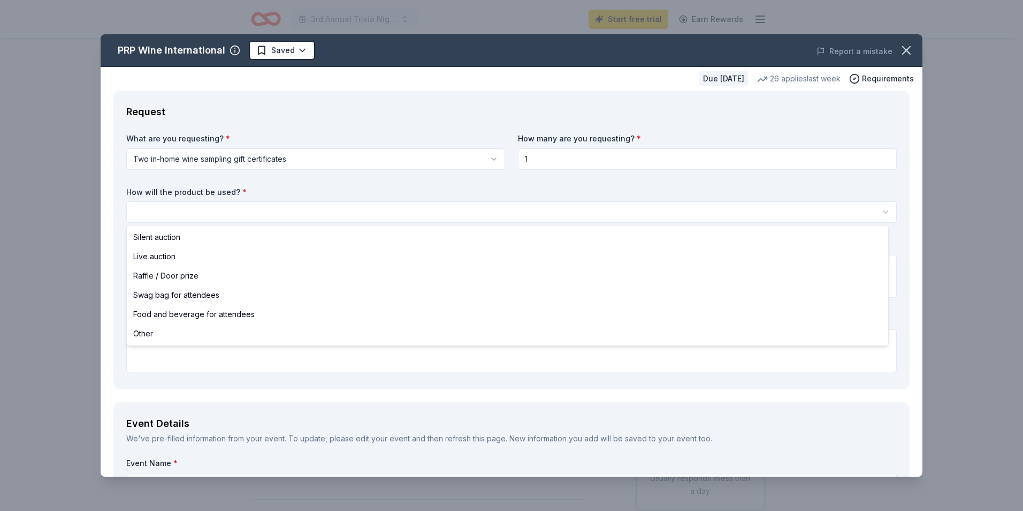
select select "silentAuction"
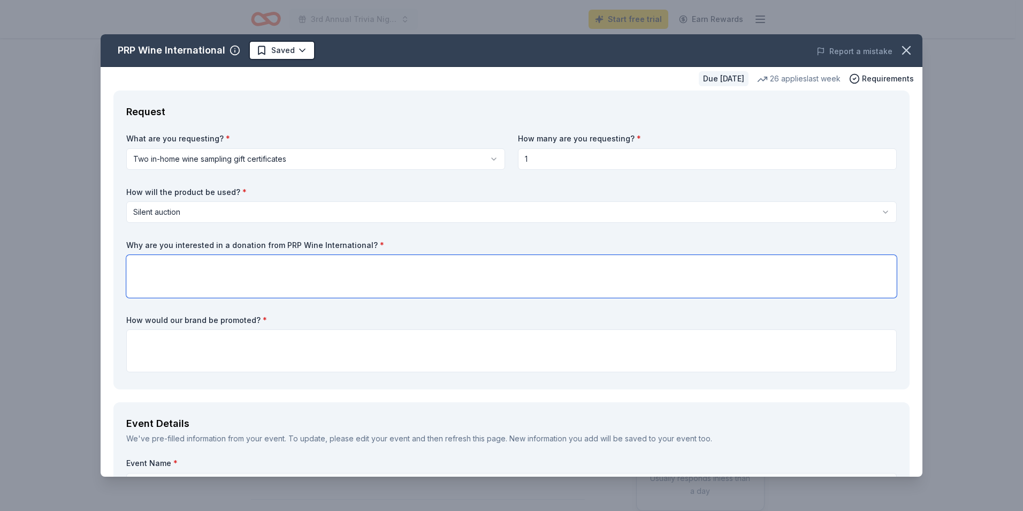
click at [223, 275] on textarea at bounding box center [511, 276] width 771 height 43
